Goal: Navigation & Orientation: Find specific page/section

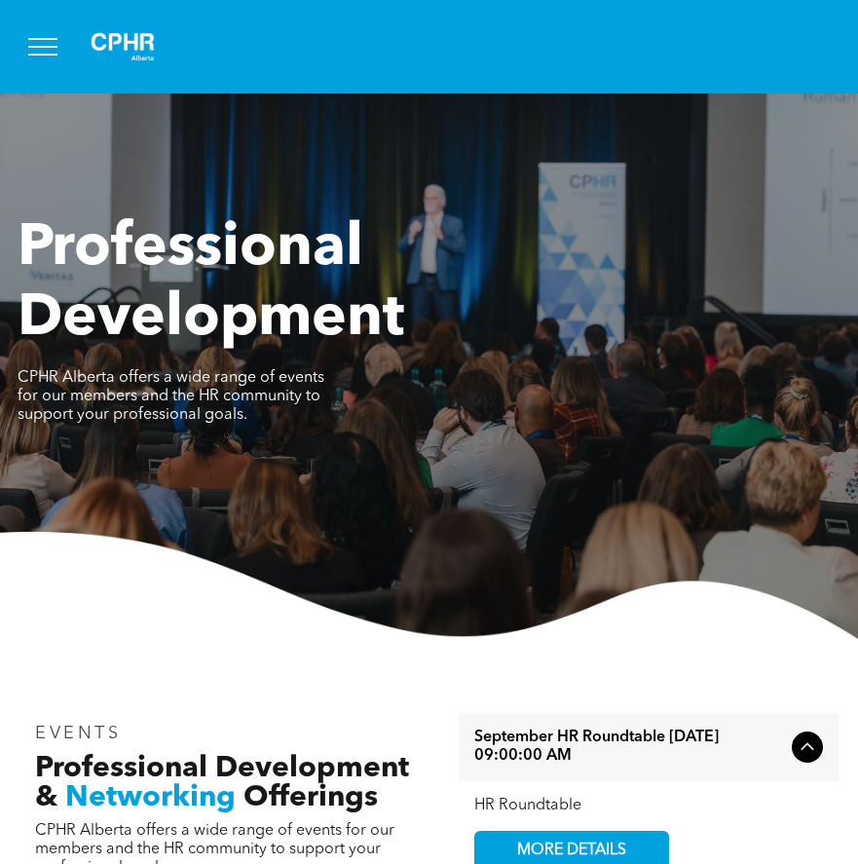
click at [53, 47] on span "menu" at bounding box center [42, 47] width 29 height 2
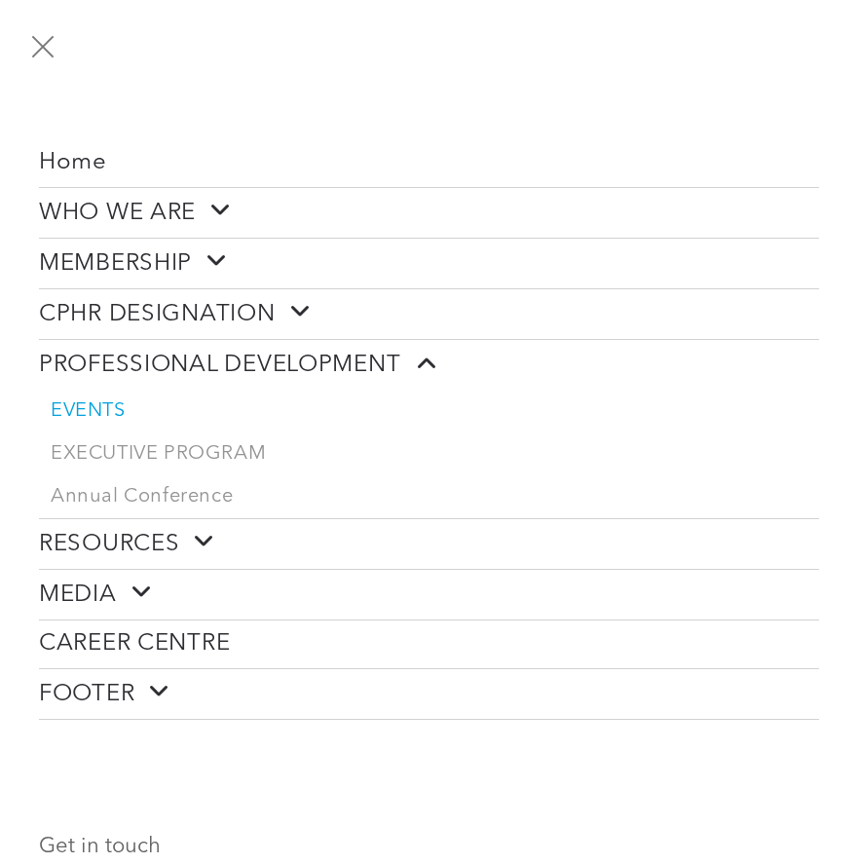
click at [45, 49] on span "menu" at bounding box center [43, 46] width 22 height 22
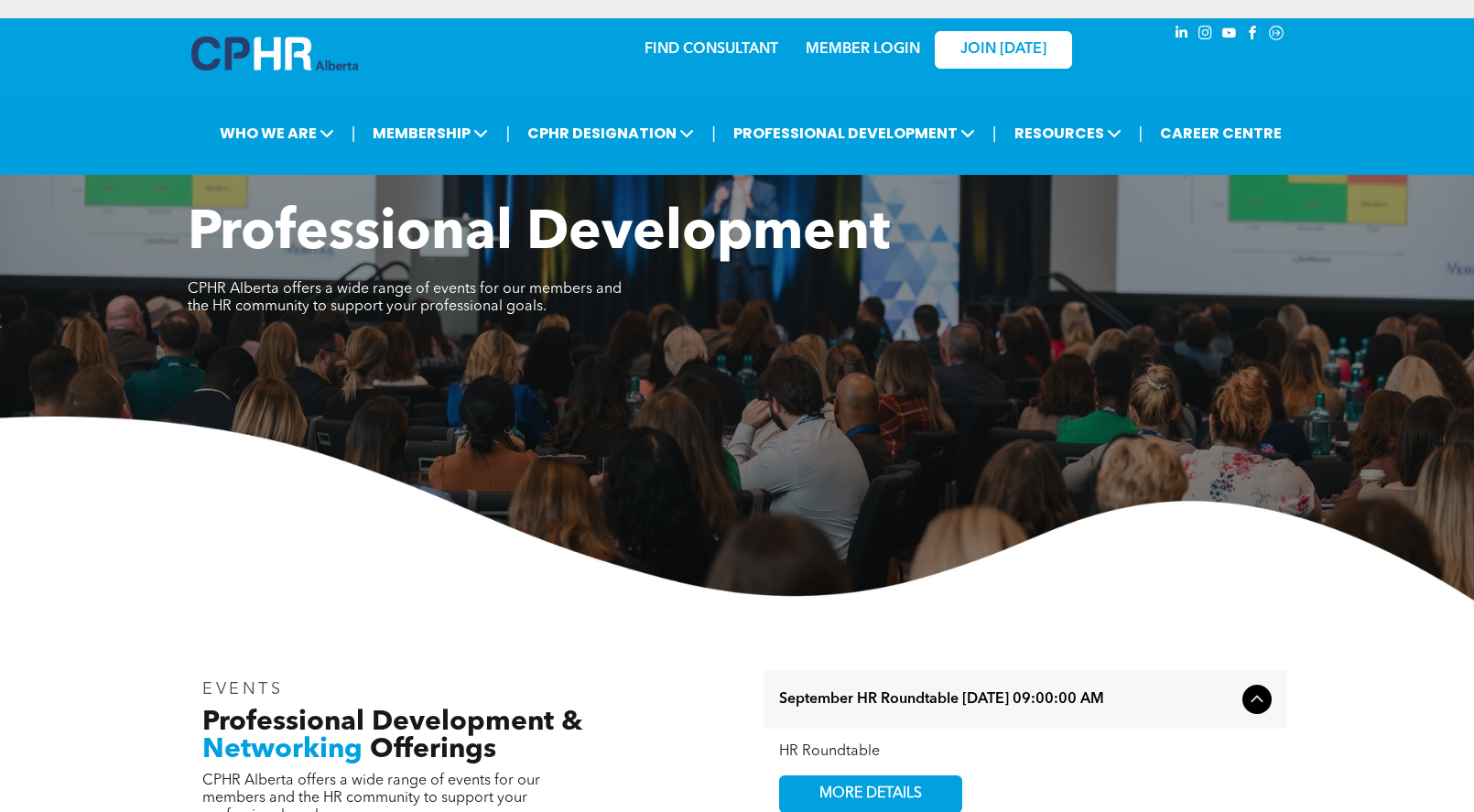
click at [806, 56] on link "MEMBER LOGIN" at bounding box center [863, 50] width 115 height 15
click at [921, 36] on div "JOIN [DATE]" at bounding box center [992, 48] width 168 height 57
click at [879, 52] on link "MEMBER LOGIN" at bounding box center [863, 50] width 115 height 15
